Goal: Transaction & Acquisition: Purchase product/service

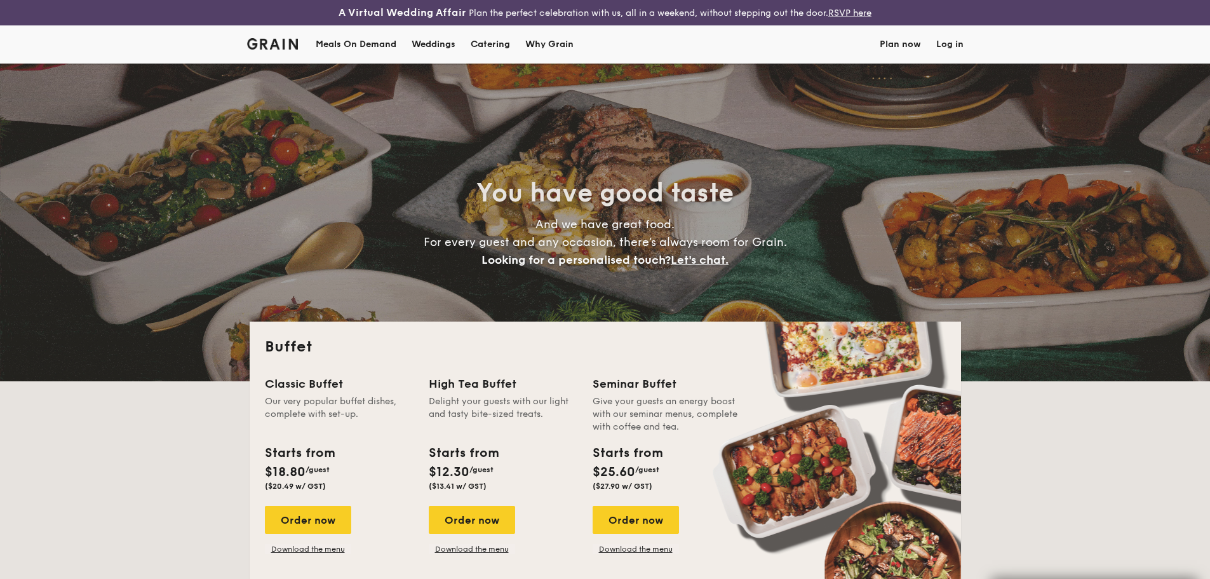
select select
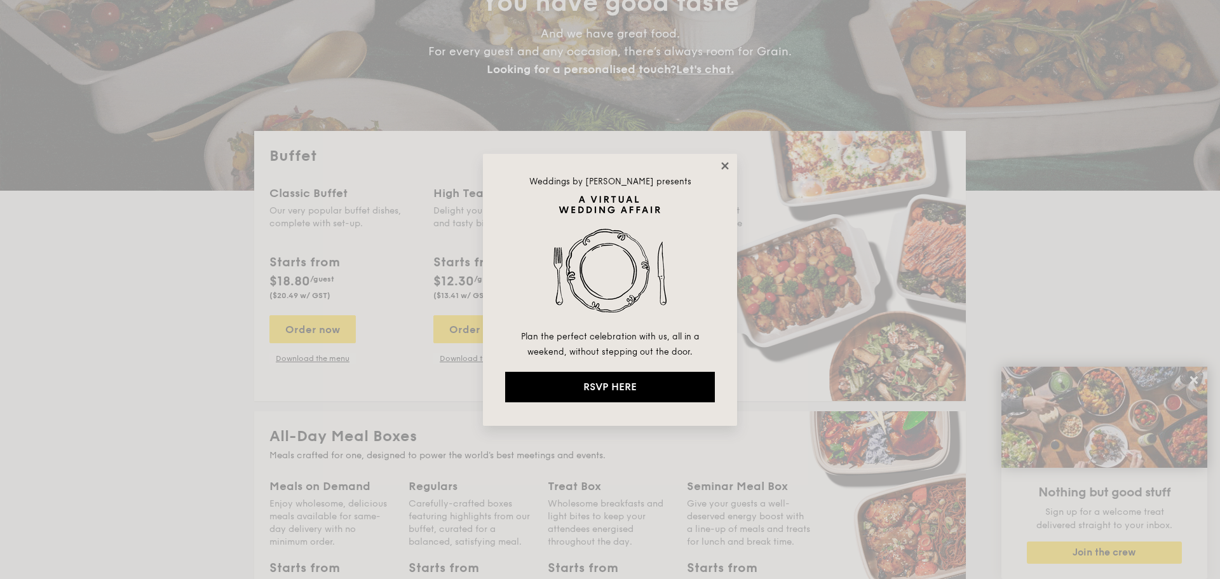
click at [721, 165] on icon at bounding box center [724, 165] width 11 height 11
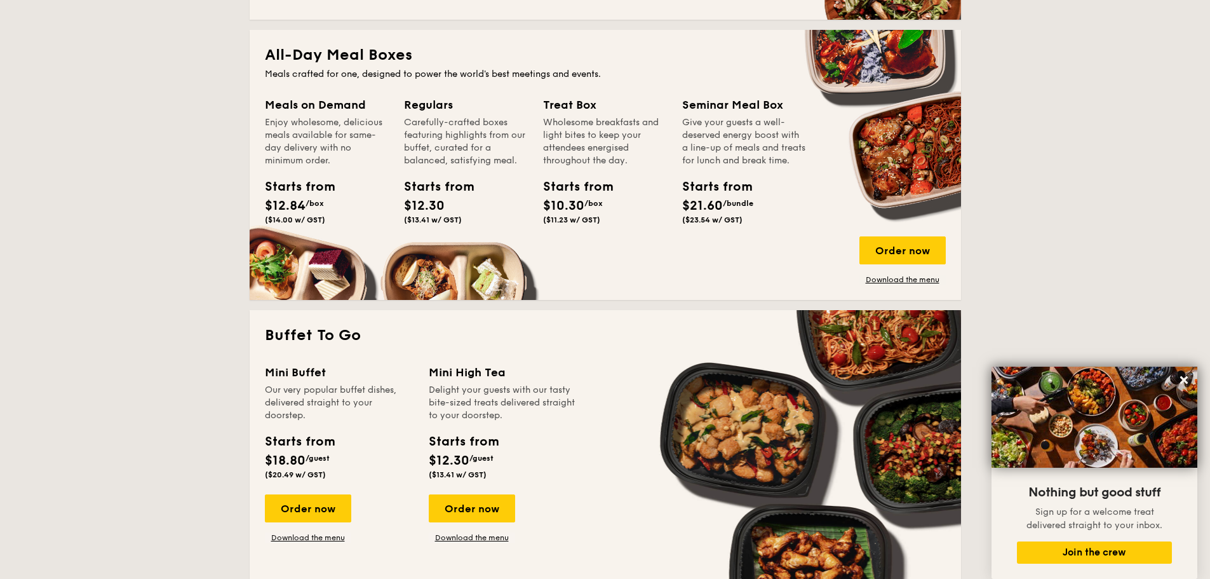
scroll to position [762, 0]
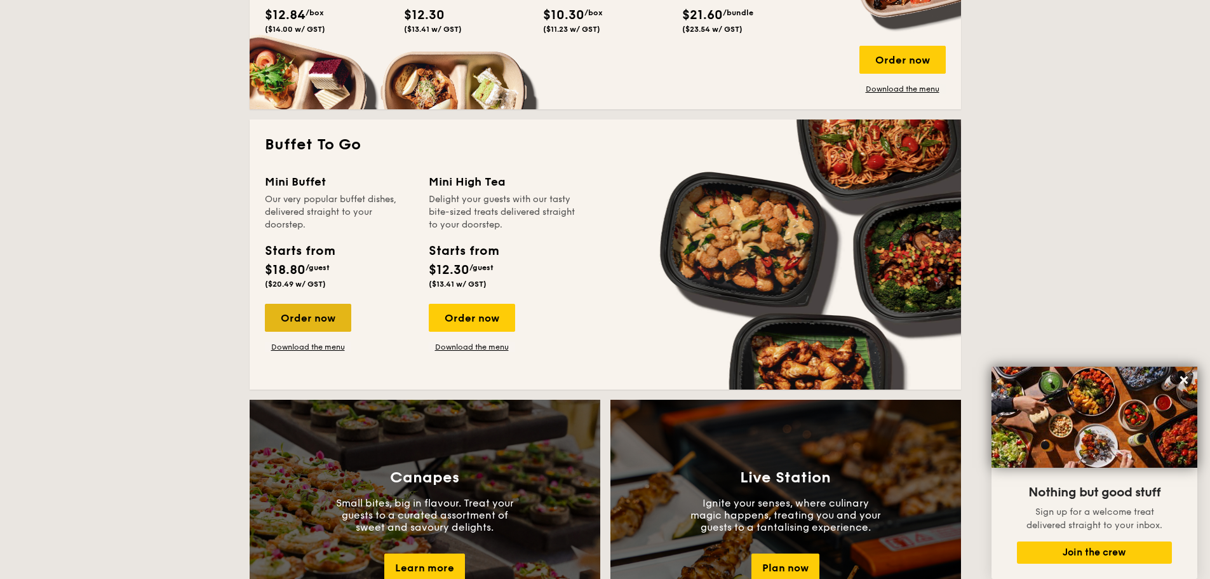
click at [296, 314] on div "Order now" at bounding box center [308, 318] width 86 height 28
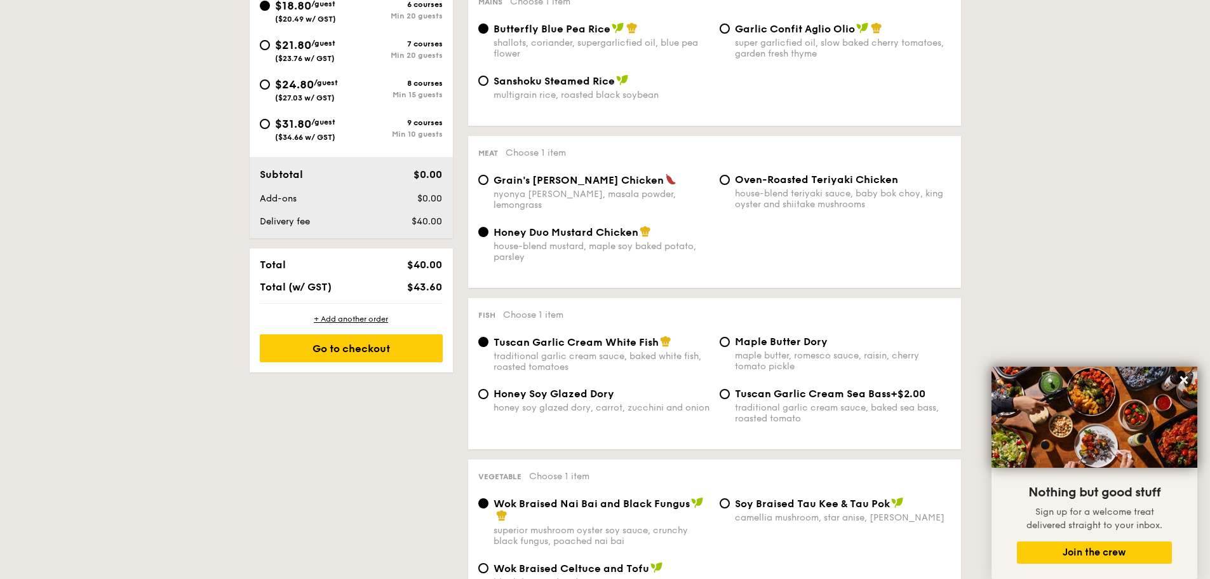
scroll to position [508, 0]
